Goal: Find specific page/section: Find specific page/section

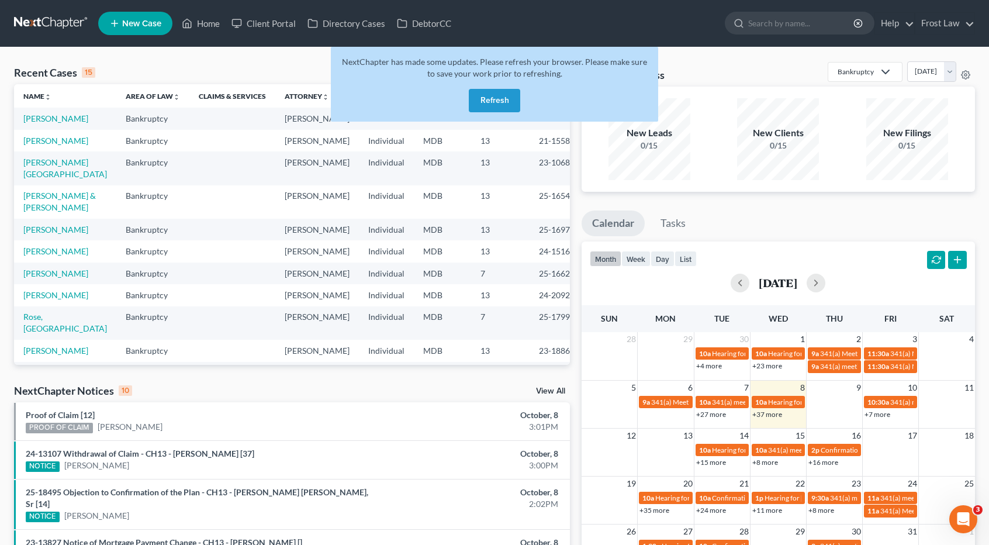
click at [490, 101] on button "Refresh" at bounding box center [494, 100] width 51 height 23
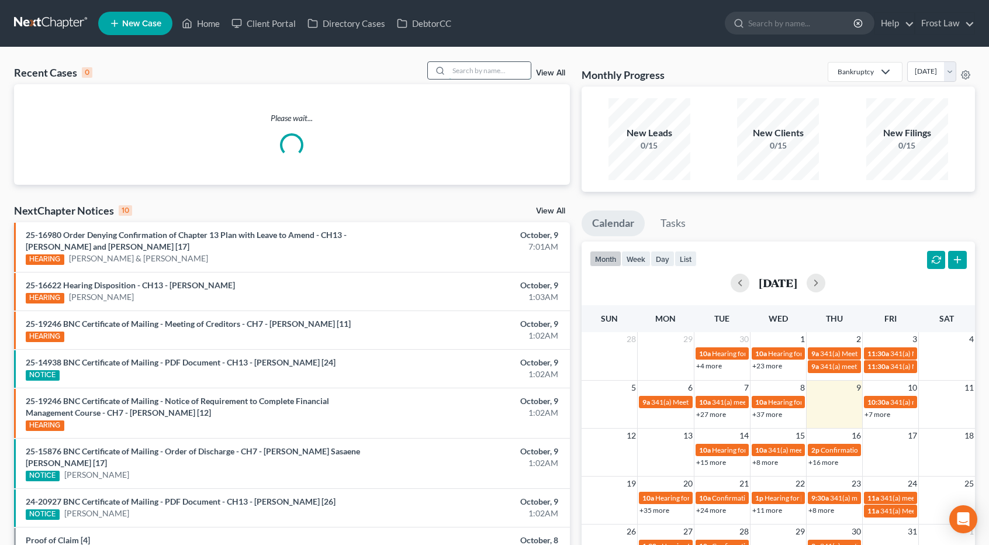
click at [491, 71] on input "search" at bounding box center [490, 70] width 82 height 17
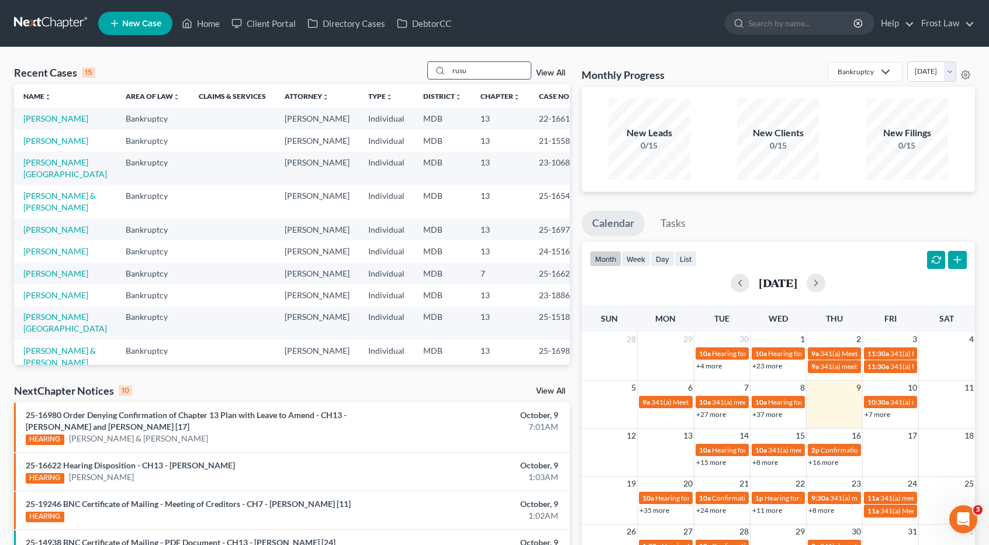
type input "rusu"
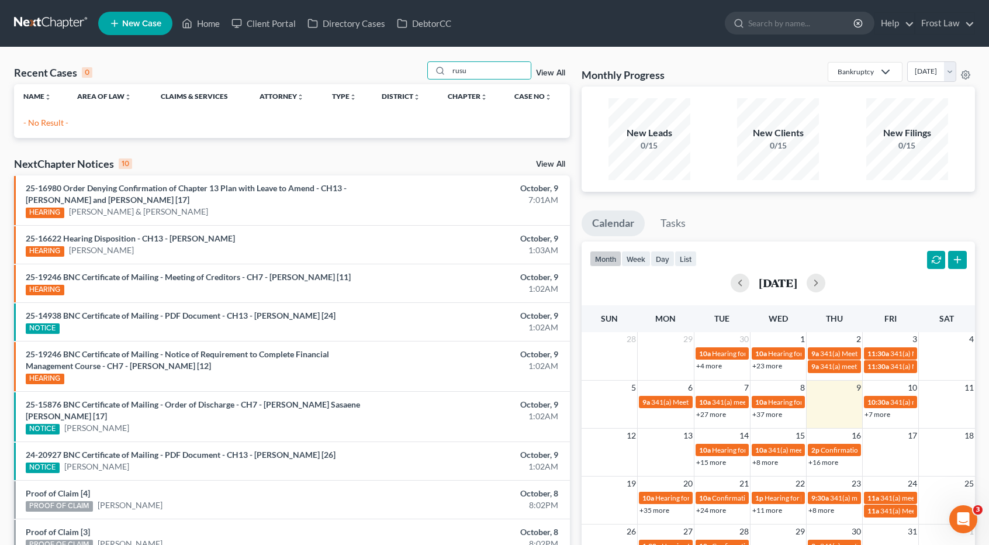
click at [552, 73] on link "View All" at bounding box center [550, 73] width 29 height 8
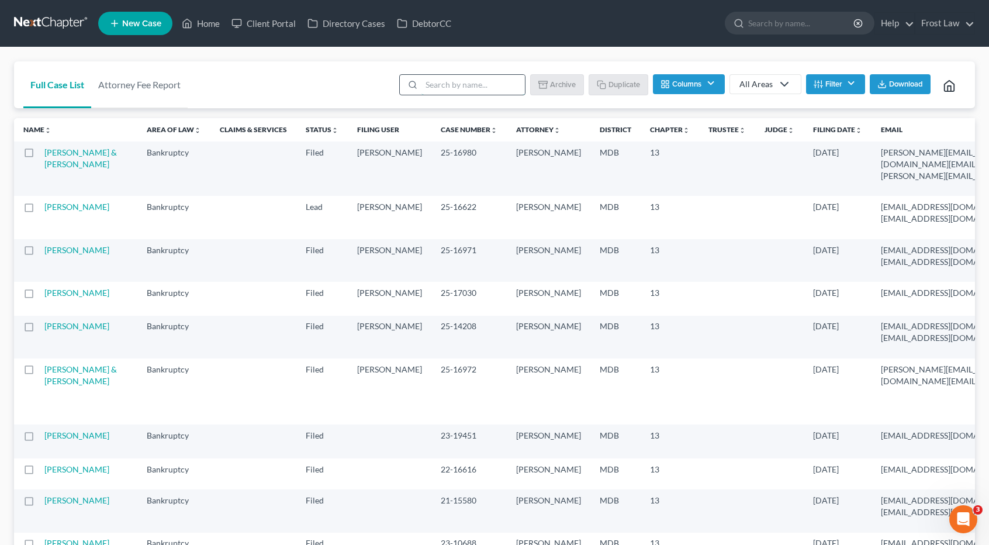
click at [449, 88] on input "search" at bounding box center [472, 85] width 103 height 20
type input "rusu"
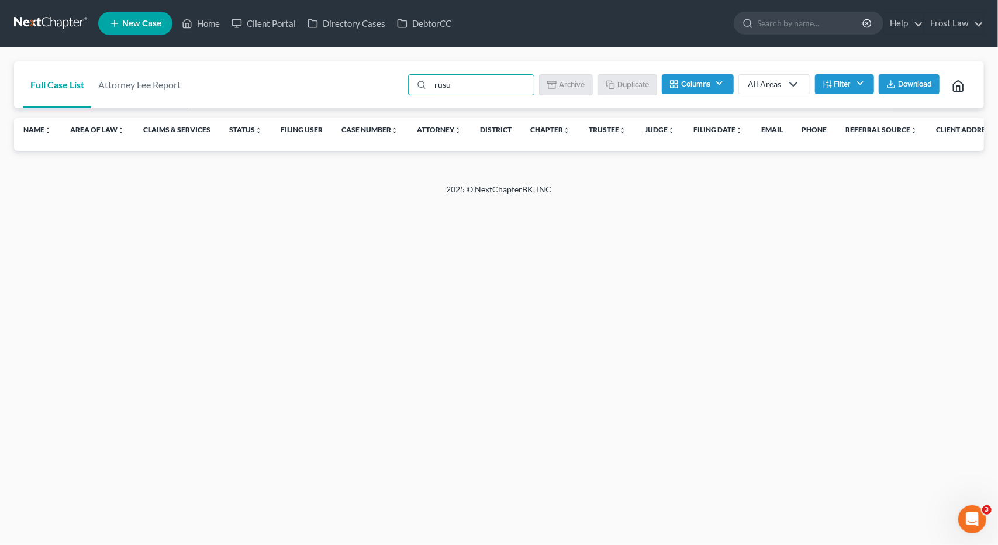
click at [823, 78] on button "Filter" at bounding box center [844, 84] width 59 height 20
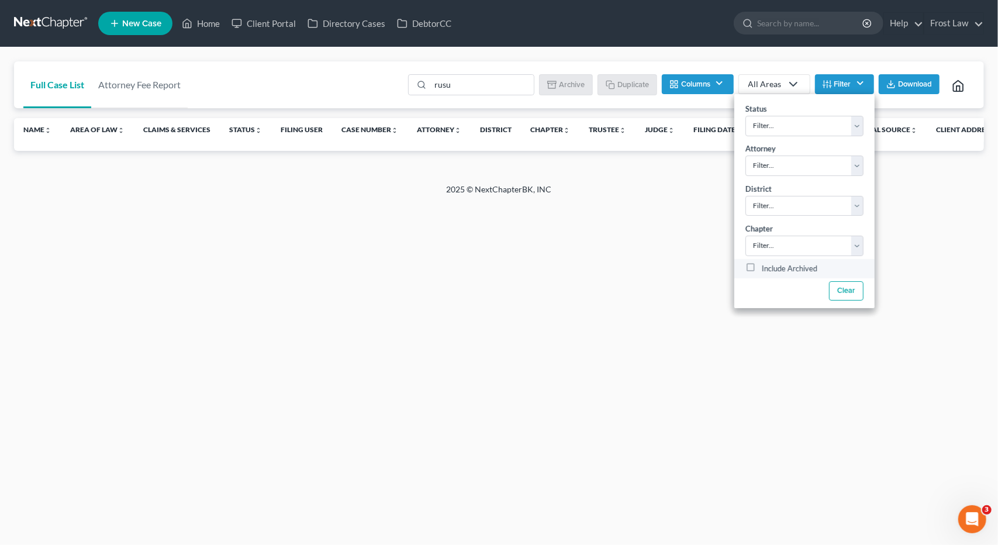
click at [761, 268] on label "Include Archived" at bounding box center [789, 269] width 56 height 14
click at [766, 268] on input "Include Archived" at bounding box center [770, 266] width 8 height 8
checkbox input "true"
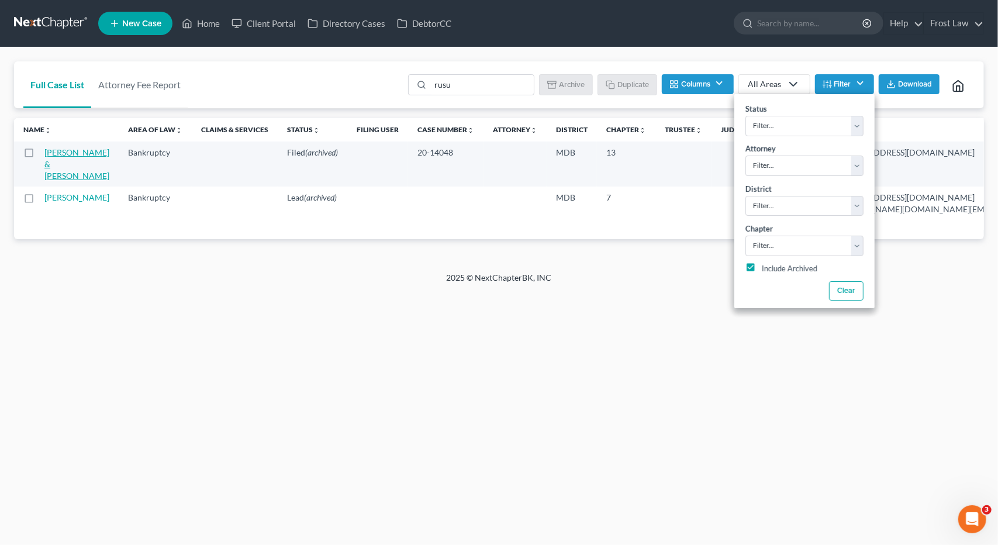
click at [55, 176] on link "[PERSON_NAME] & [PERSON_NAME]" at bounding box center [76, 163] width 65 height 33
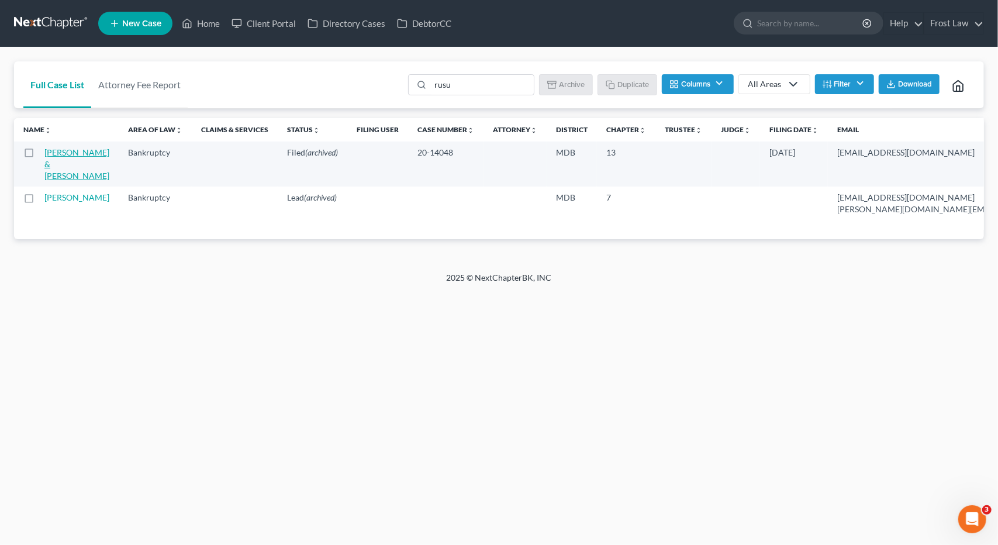
select select "2"
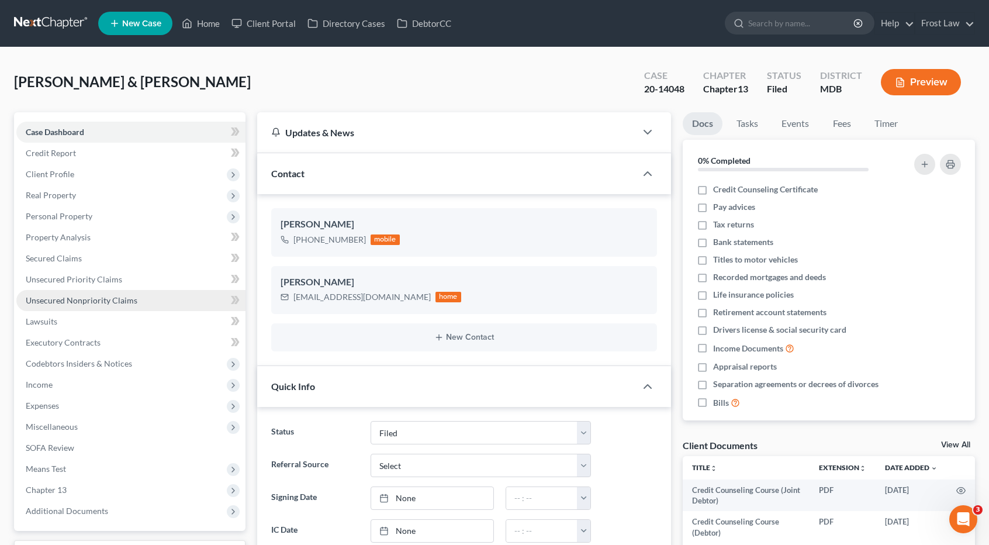
click at [88, 304] on link "Unsecured Nonpriority Claims" at bounding box center [130, 300] width 229 height 21
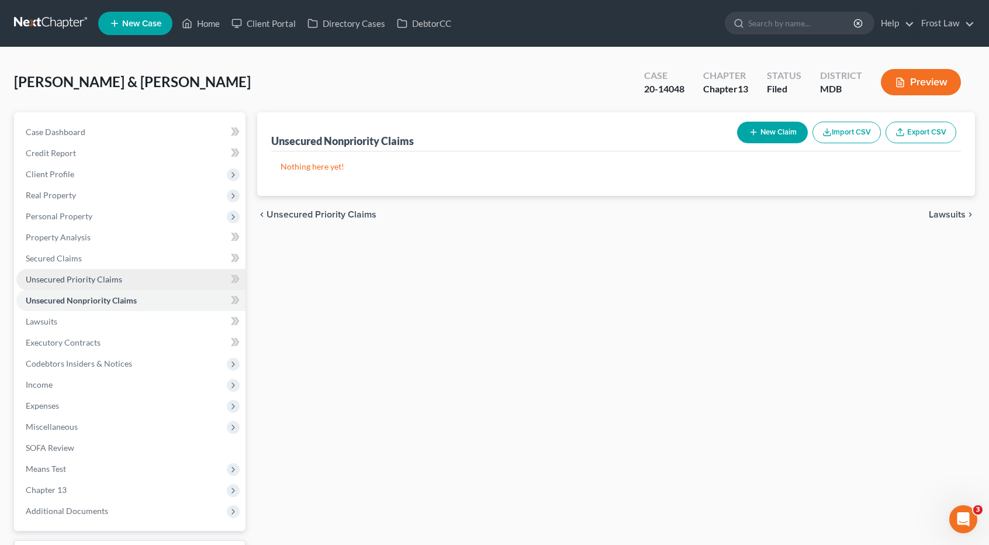
click at [86, 283] on span "Unsecured Priority Claims" at bounding box center [74, 279] width 96 height 10
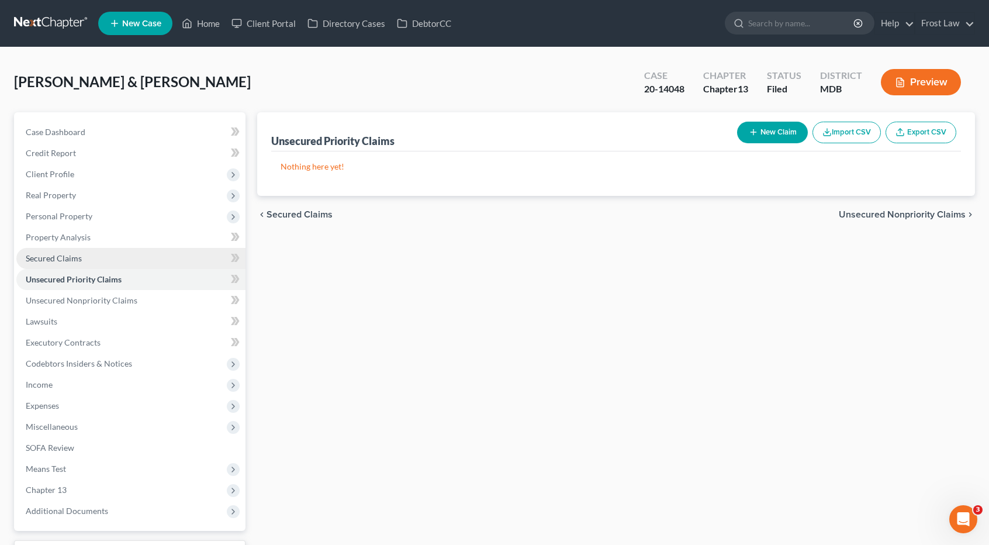
click at [78, 261] on span "Secured Claims" at bounding box center [54, 258] width 56 height 10
